Goal: Task Accomplishment & Management: Manage account settings

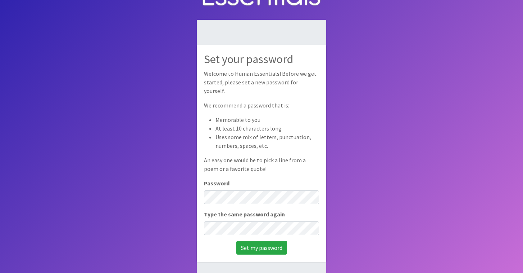
scroll to position [25, 0]
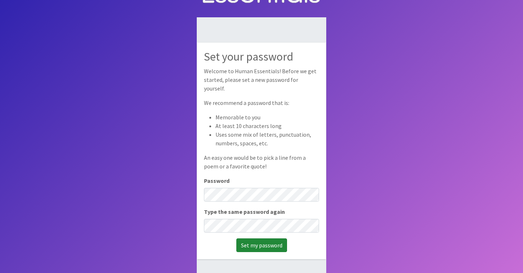
click at [262, 239] on input "Set my password" at bounding box center [262, 245] width 51 height 14
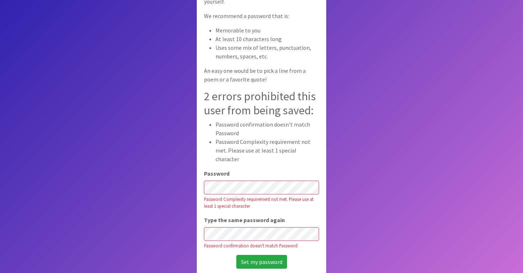
scroll to position [60, 0]
click at [249, 255] on input "Set my password" at bounding box center [262, 262] width 51 height 14
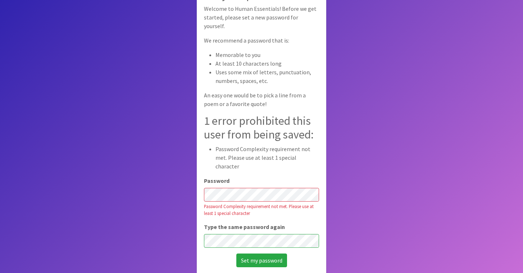
scroll to position [48, 0]
click at [266, 253] on input "Set my password" at bounding box center [262, 260] width 51 height 14
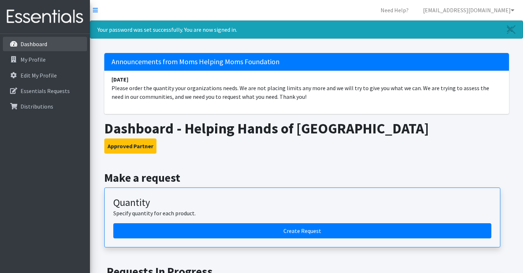
click at [43, 49] on link "Dashboard" at bounding box center [45, 44] width 84 height 14
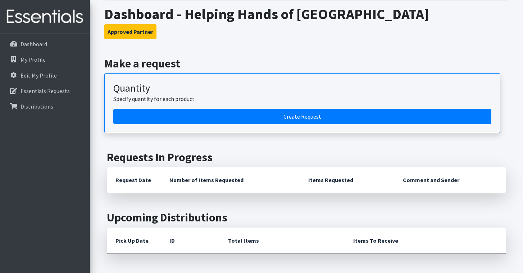
scroll to position [133, 0]
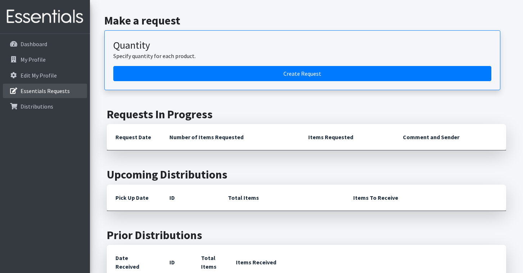
click at [42, 87] on p "Essentials Requests" at bounding box center [45, 90] width 49 height 7
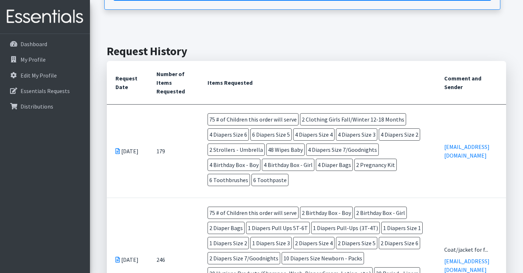
scroll to position [133, 0]
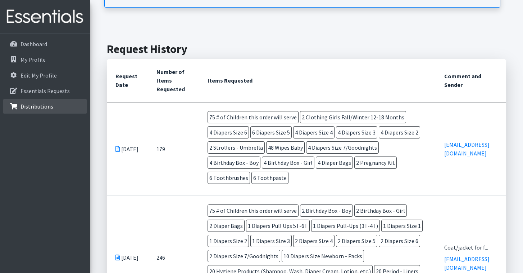
click at [46, 105] on p "Distributions" at bounding box center [37, 106] width 33 height 7
